Goal: Task Accomplishment & Management: Manage account settings

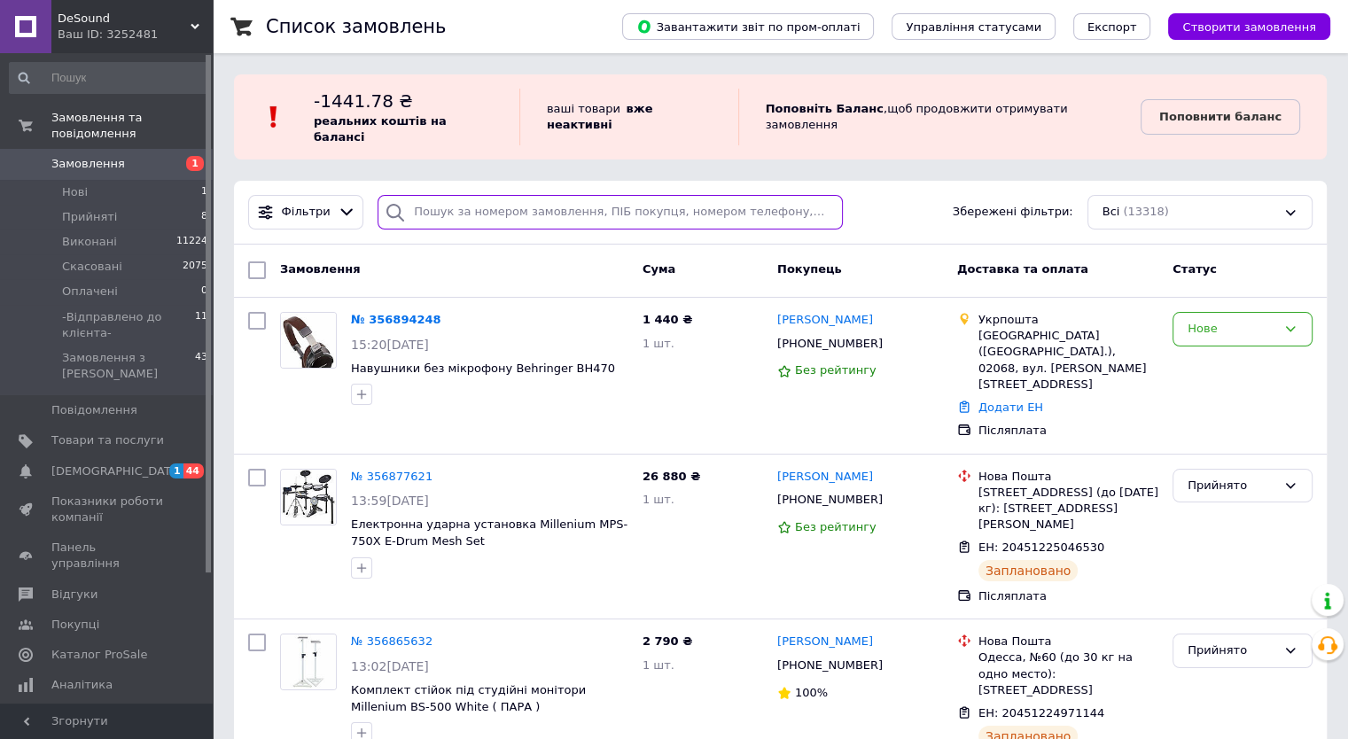
click at [483, 196] on input "search" at bounding box center [610, 212] width 465 height 35
click at [129, 426] on link "Товари та послуги" at bounding box center [109, 441] width 218 height 30
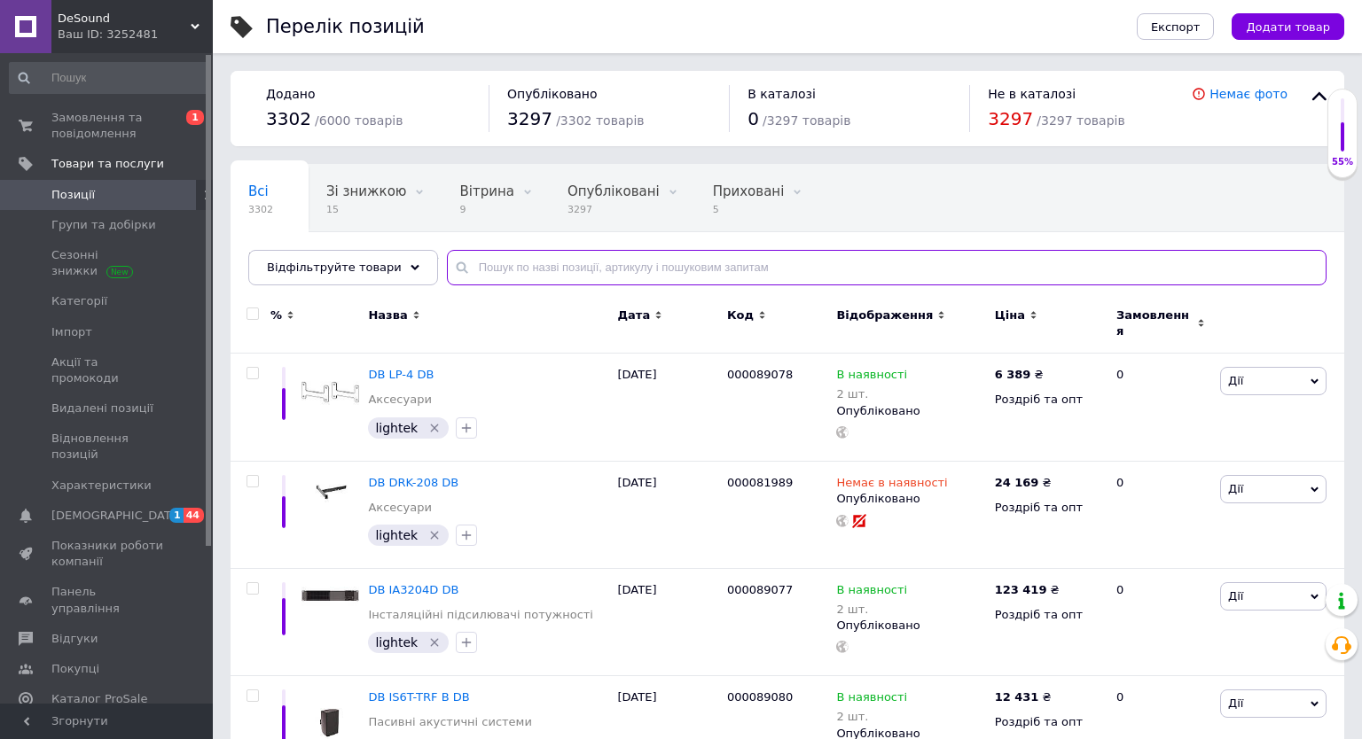
click at [592, 269] on input "text" at bounding box center [886, 267] width 879 height 35
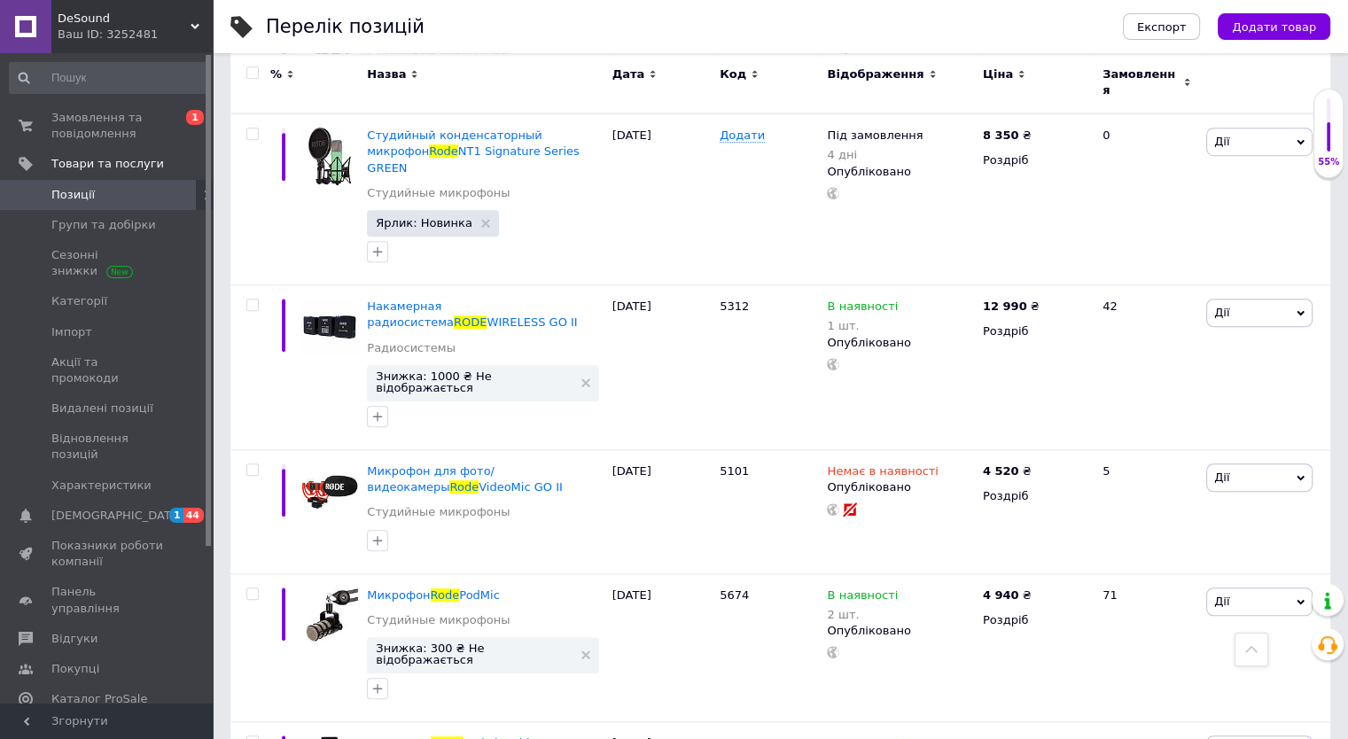
scroll to position [1152, 0]
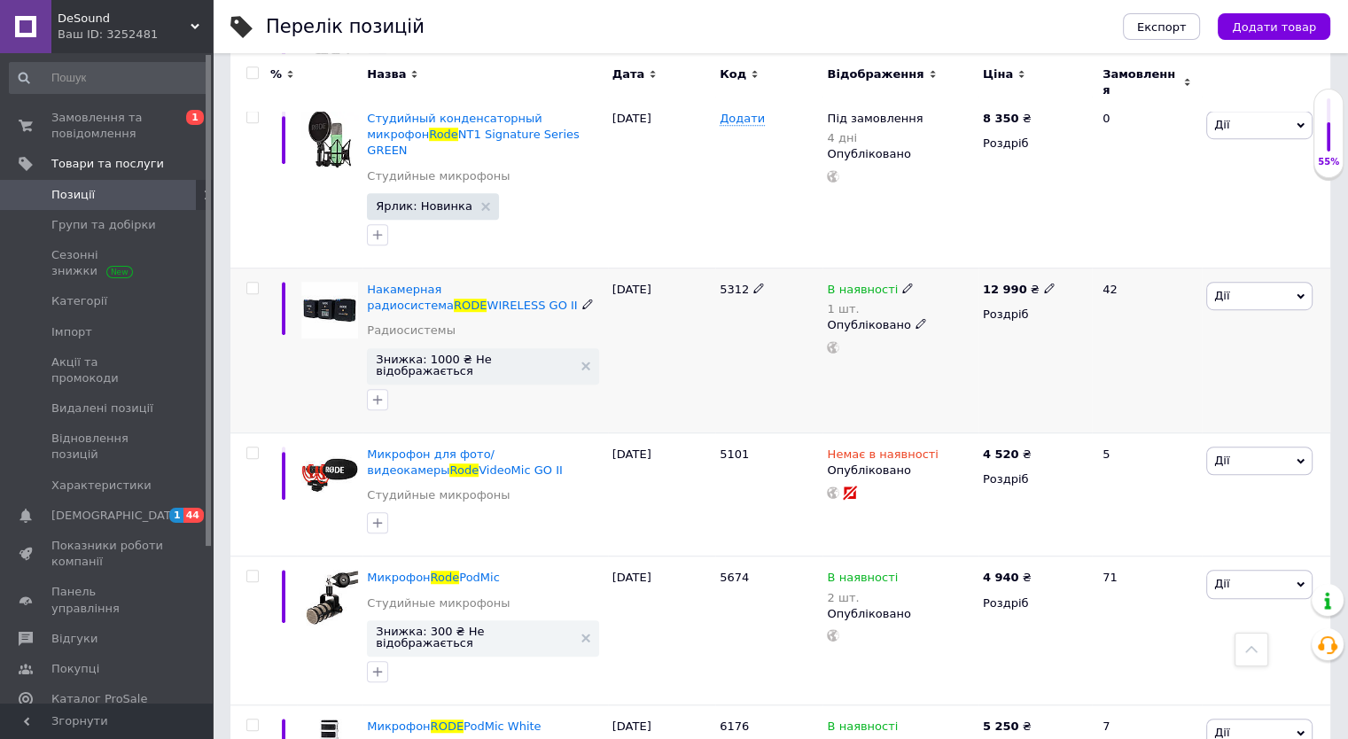
type input "RODE"
click at [902, 283] on icon at bounding box center [907, 288] width 11 height 11
click at [948, 301] on li "Немає в наявності" at bounding box center [1004, 313] width 168 height 25
click at [951, 328] on input "1" at bounding box center [986, 345] width 135 height 35
type input "0"
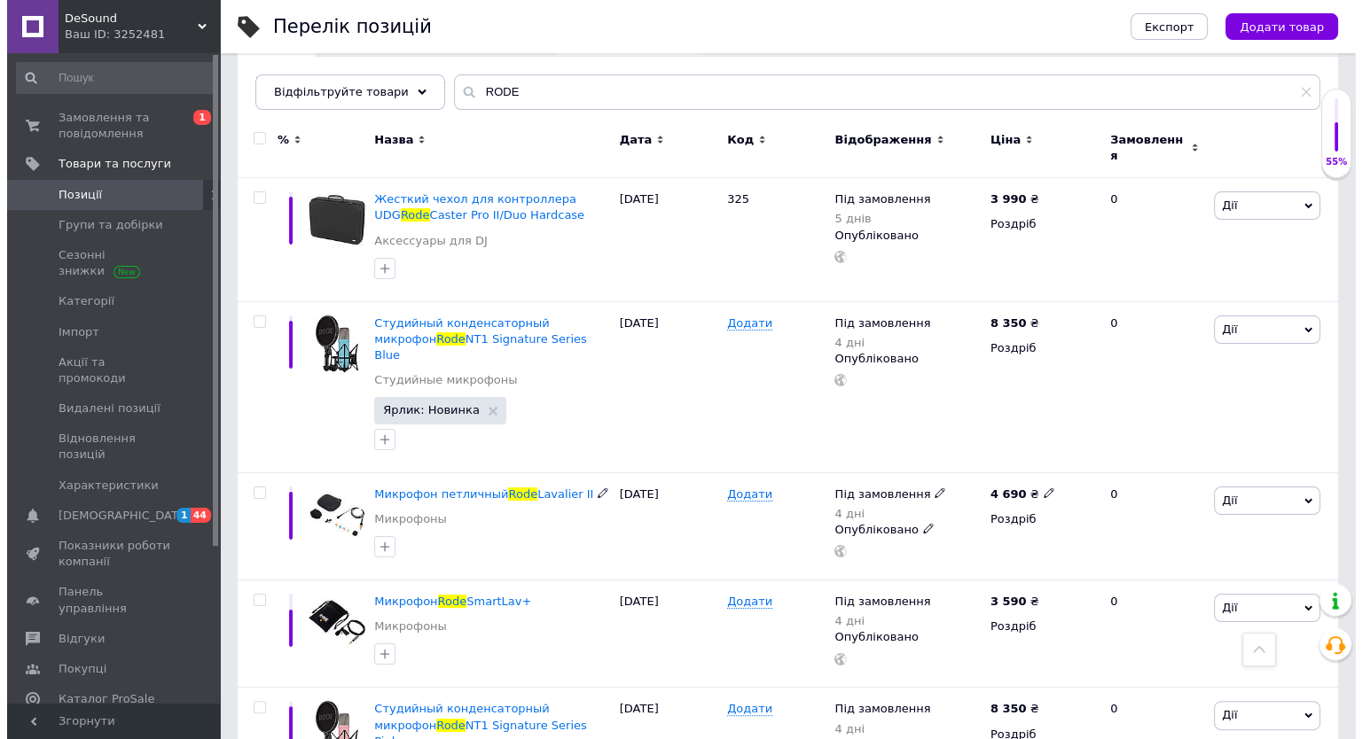
scroll to position [0, 0]
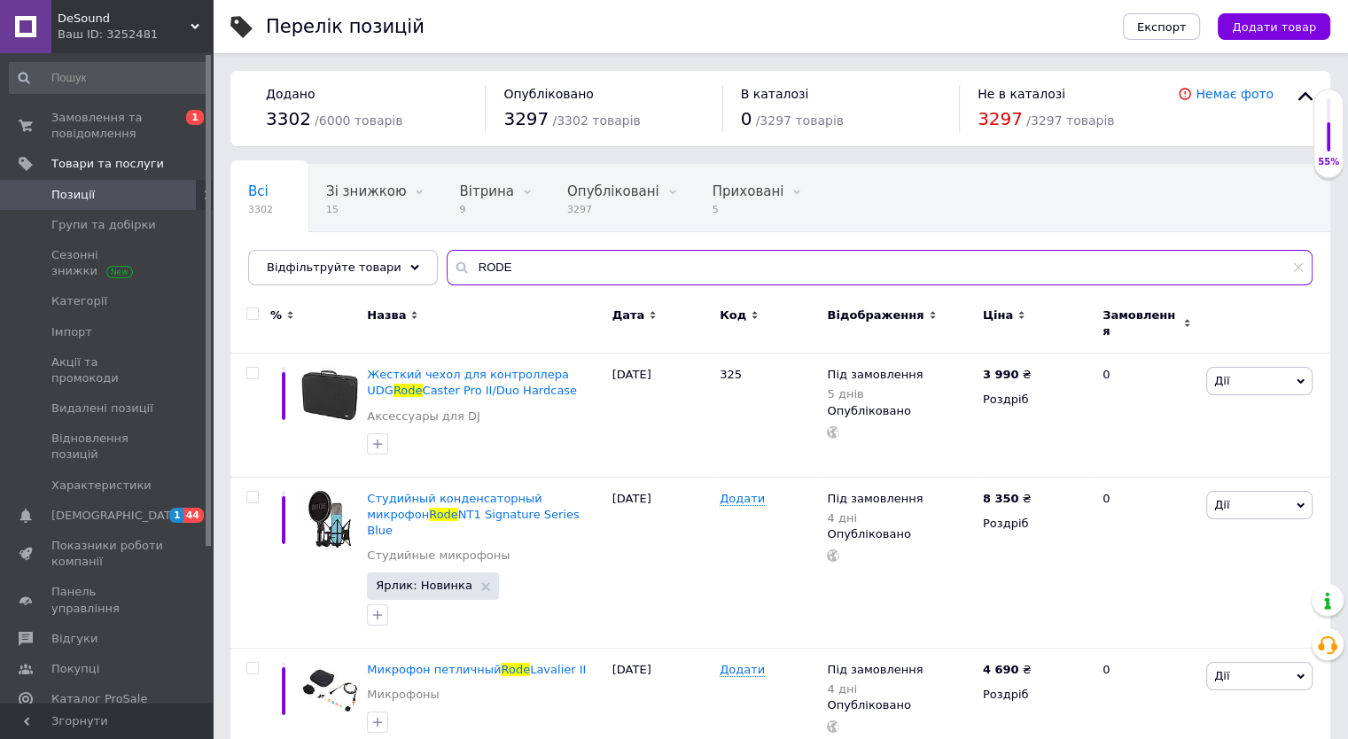
click at [559, 268] on input "RODE" at bounding box center [880, 267] width 866 height 35
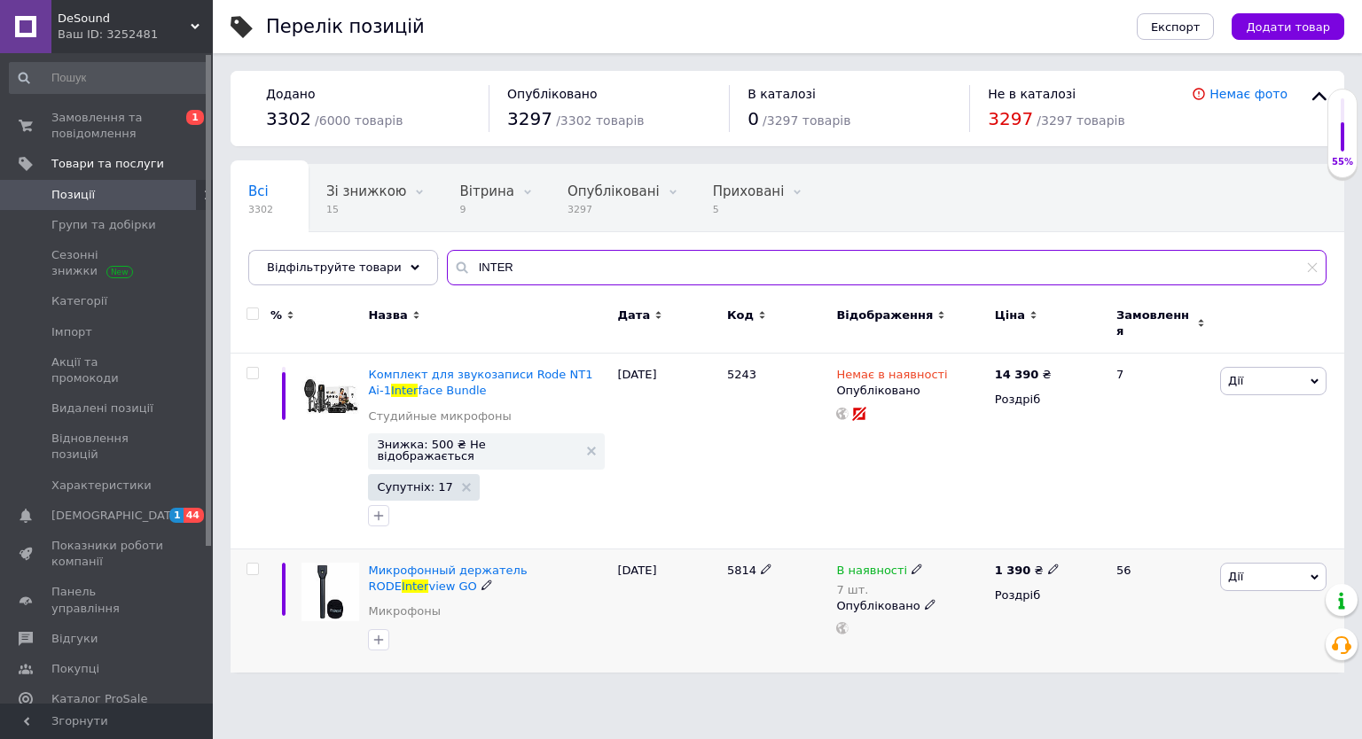
type input "INTER"
click at [911, 564] on icon at bounding box center [916, 569] width 11 height 11
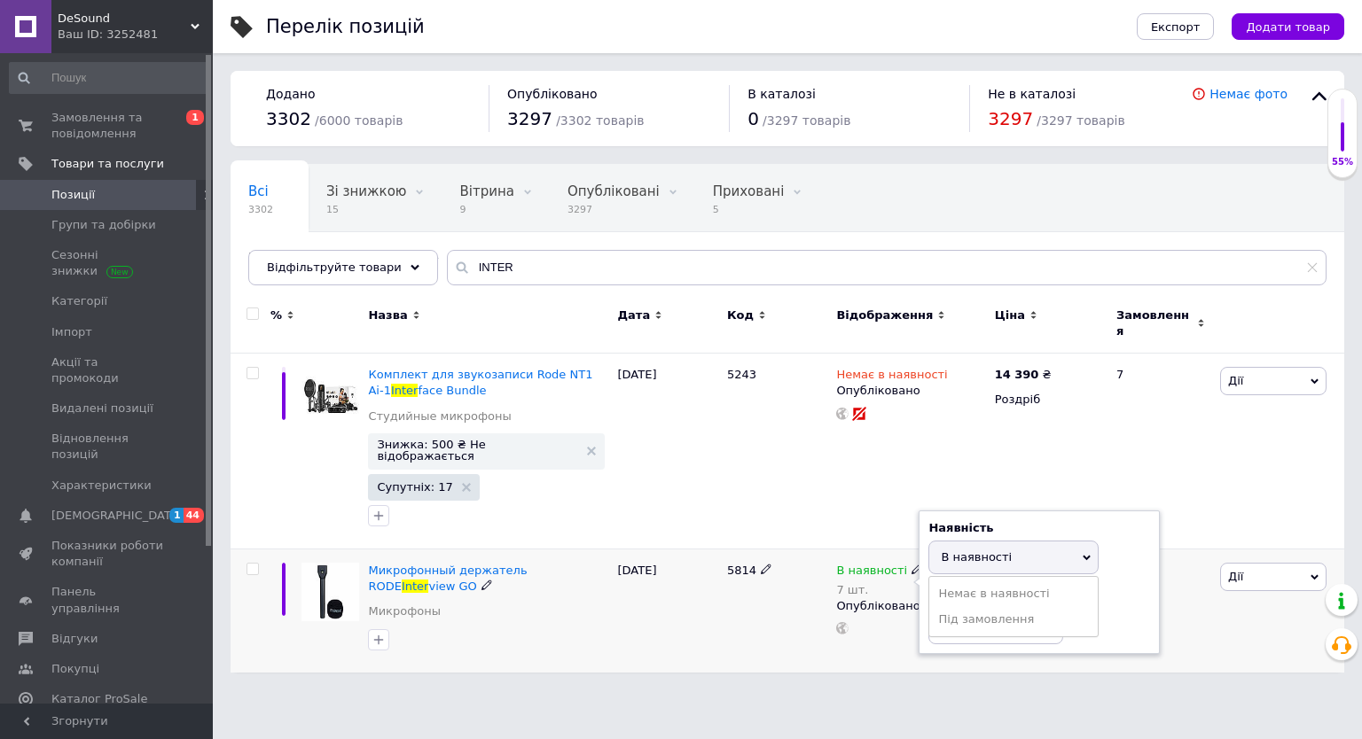
click at [980, 551] on span "В наявності" at bounding box center [976, 557] width 71 height 13
click at [959, 611] on input "7" at bounding box center [995, 626] width 135 height 35
type input "6"
